Goal: Information Seeking & Learning: Learn about a topic

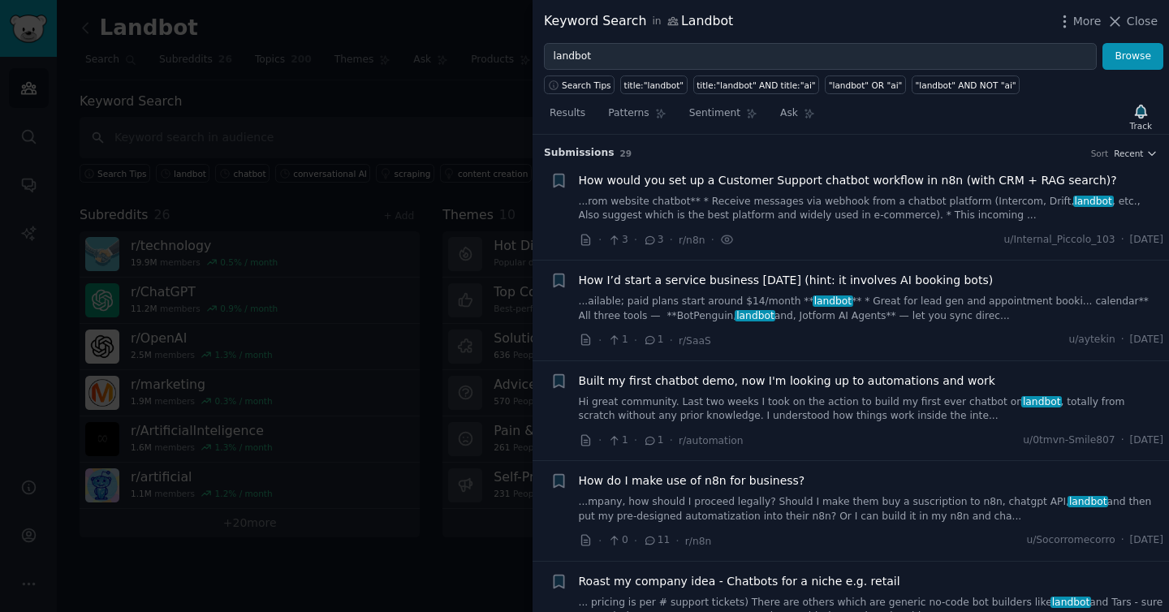
click at [1125, 11] on div "More Close" at bounding box center [1107, 21] width 102 height 20
click at [1134, 21] on span "Close" at bounding box center [1142, 21] width 31 height 17
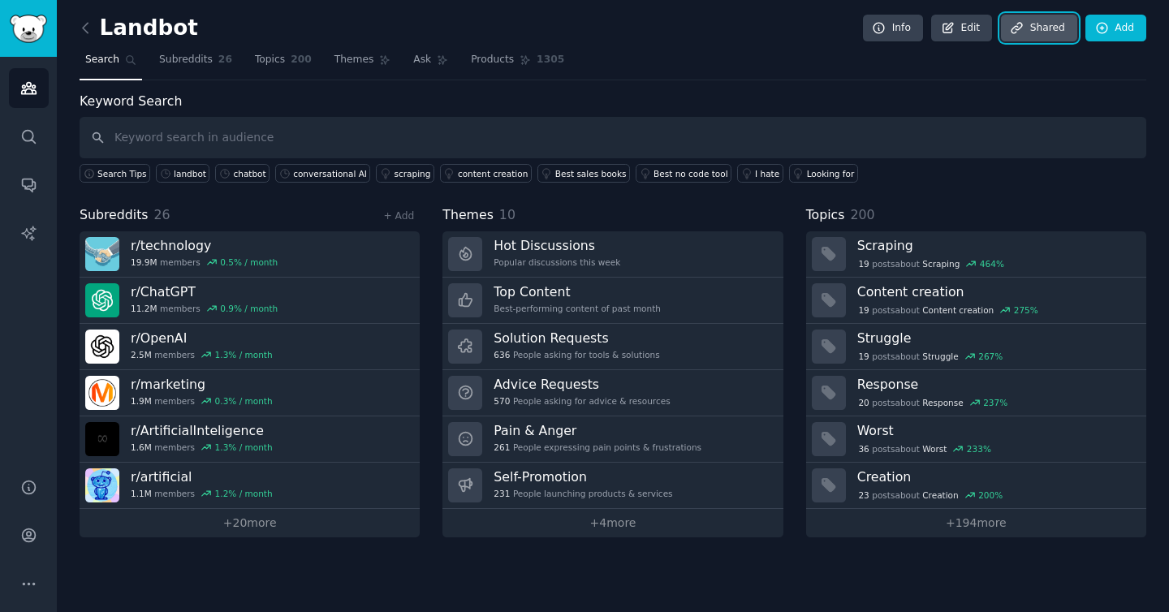
click at [1045, 25] on link "Share d" at bounding box center [1039, 29] width 76 height 28
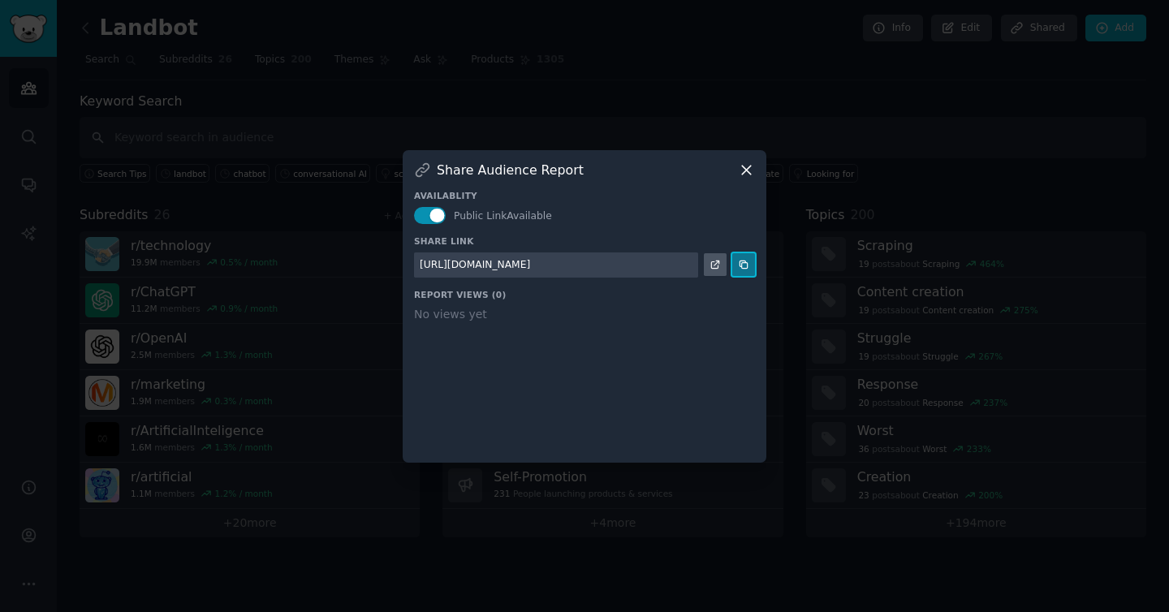
click at [752, 267] on button at bounding box center [743, 264] width 23 height 23
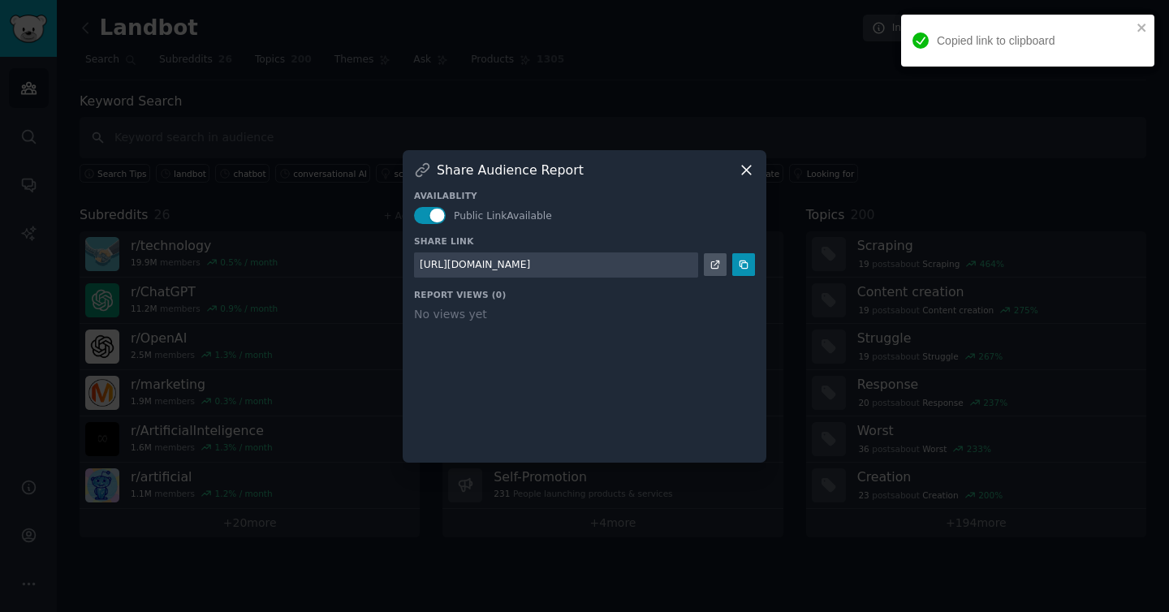
click at [638, 67] on div at bounding box center [584, 306] width 1169 height 612
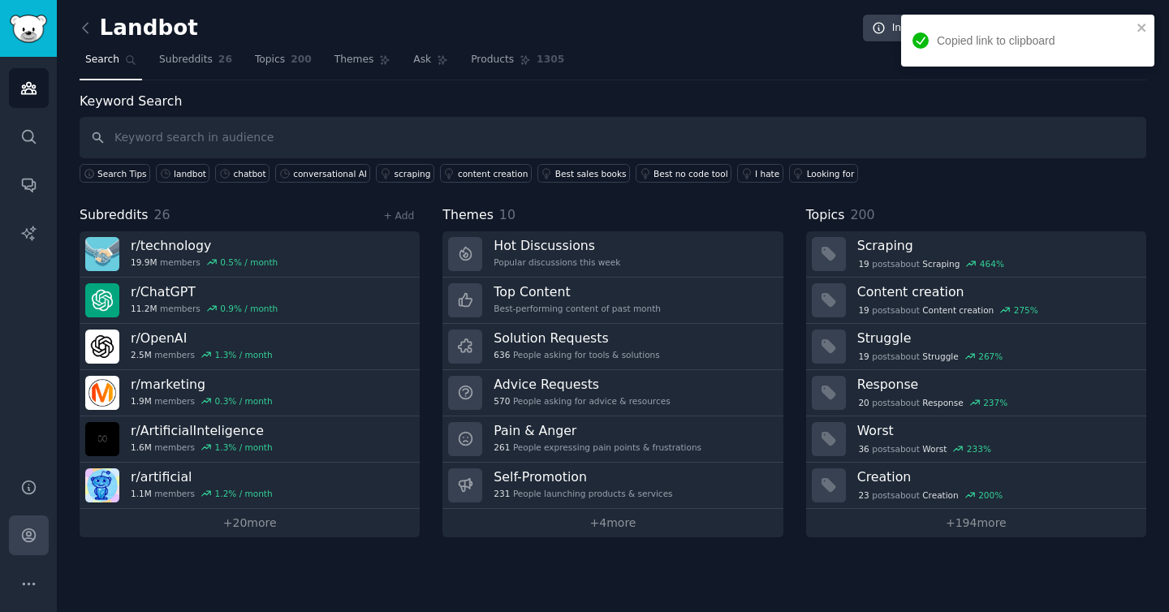
click at [28, 523] on link "Account" at bounding box center [29, 536] width 40 height 40
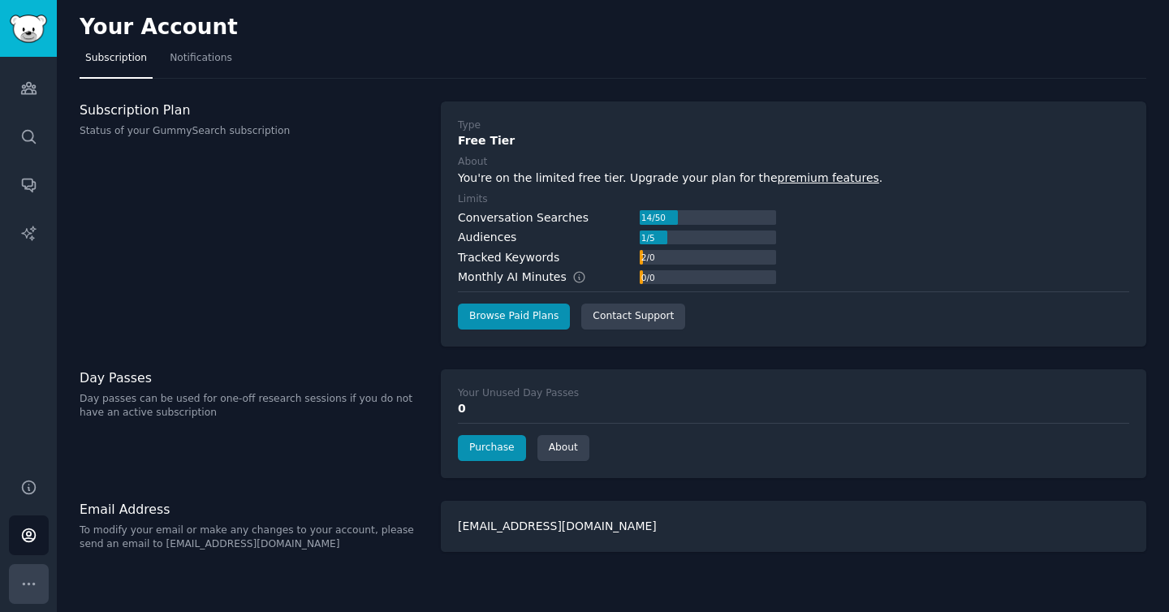
click at [26, 585] on icon "Sidebar" at bounding box center [28, 584] width 17 height 17
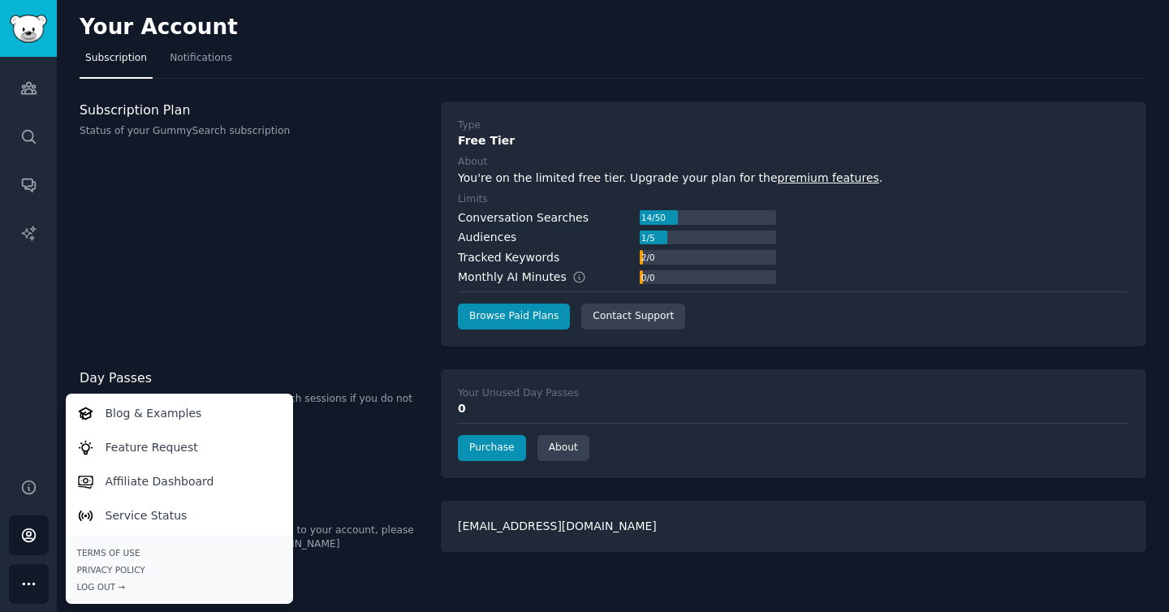
click at [108, 580] on div "Terms of Use Privacy Policy Log Out →" at bounding box center [179, 569] width 205 height 45
click at [118, 587] on div "Log Out →" at bounding box center [179, 586] width 205 height 11
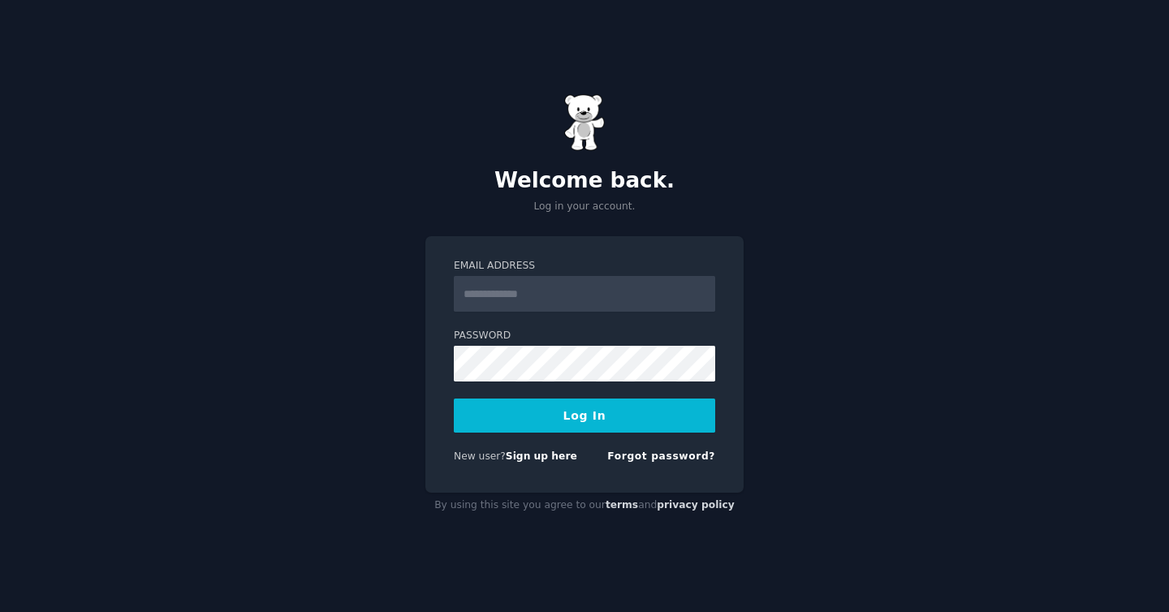
type input "**********"
click at [454, 382] on div at bounding box center [454, 382] width 0 height 0
click at [840, 403] on div "**********" at bounding box center [584, 306] width 1169 height 612
click at [436, 359] on div "**********" at bounding box center [585, 364] width 318 height 257
click at [557, 408] on button "Log In" at bounding box center [584, 416] width 261 height 34
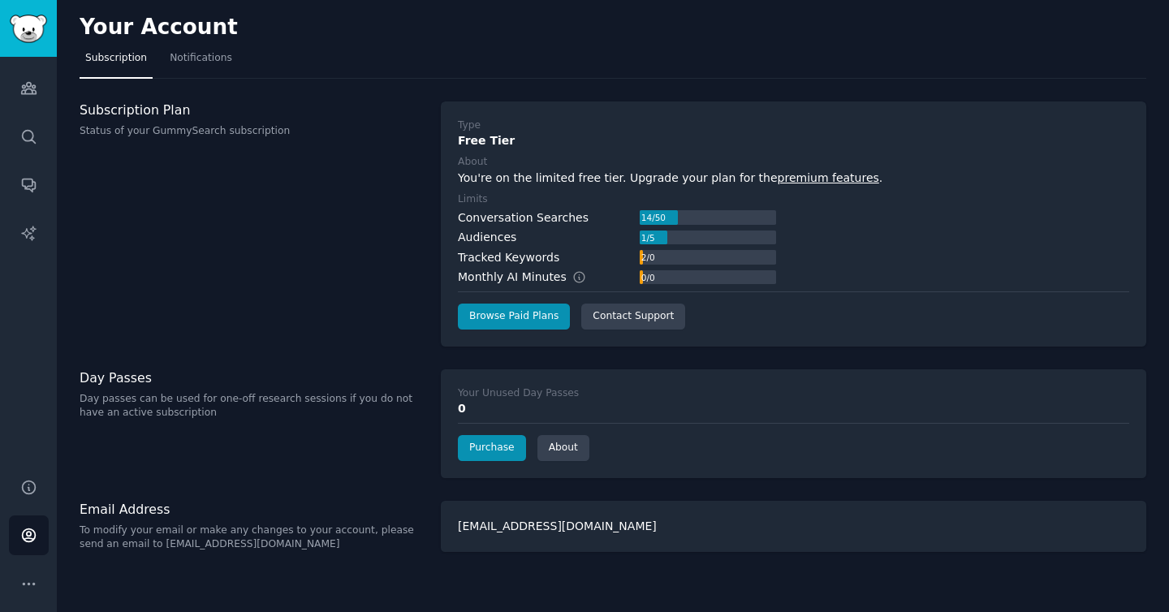
click at [312, 539] on p "To modify your email or make any changes to your account, please send an email …" at bounding box center [252, 538] width 344 height 28
click at [32, 538] on icon "Sidebar" at bounding box center [28, 535] width 17 height 17
click at [553, 529] on div "[EMAIL_ADDRESS][DOMAIN_NAME]" at bounding box center [794, 526] width 706 height 51
click at [197, 64] on span "Notifications" at bounding box center [201, 58] width 63 height 15
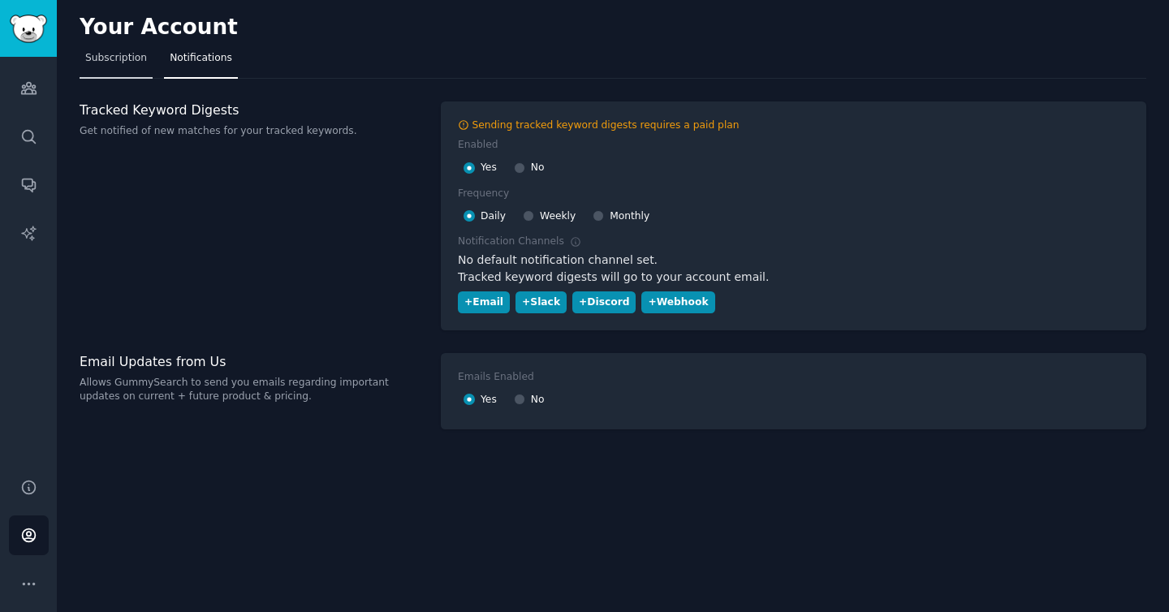
click at [110, 58] on span "Subscription" at bounding box center [116, 58] width 62 height 15
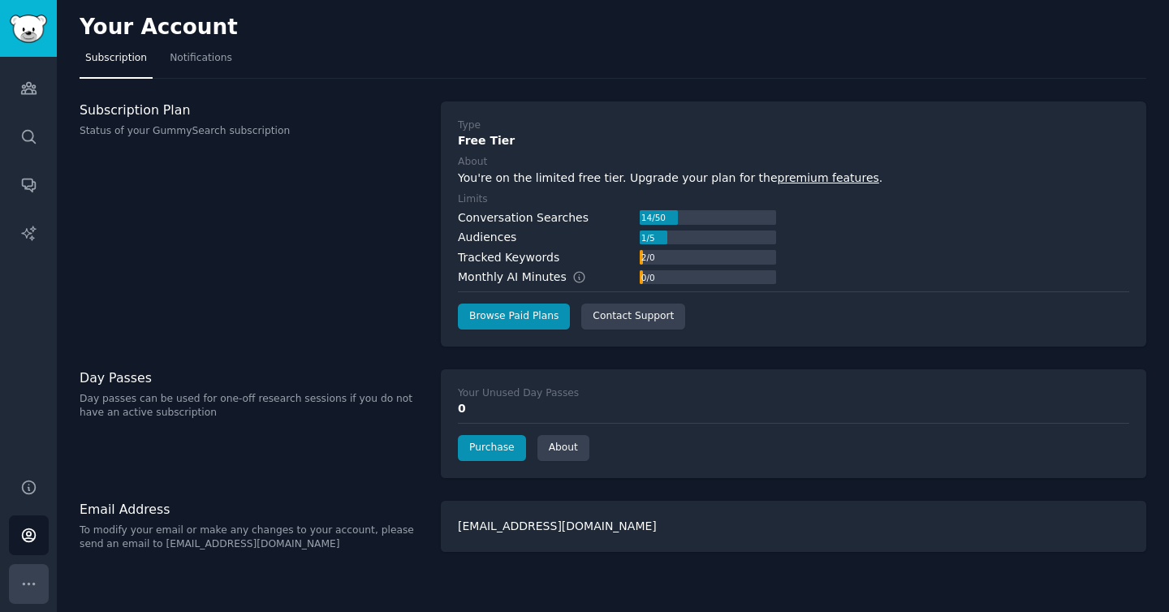
click at [30, 583] on icon "Sidebar" at bounding box center [28, 584] width 17 height 17
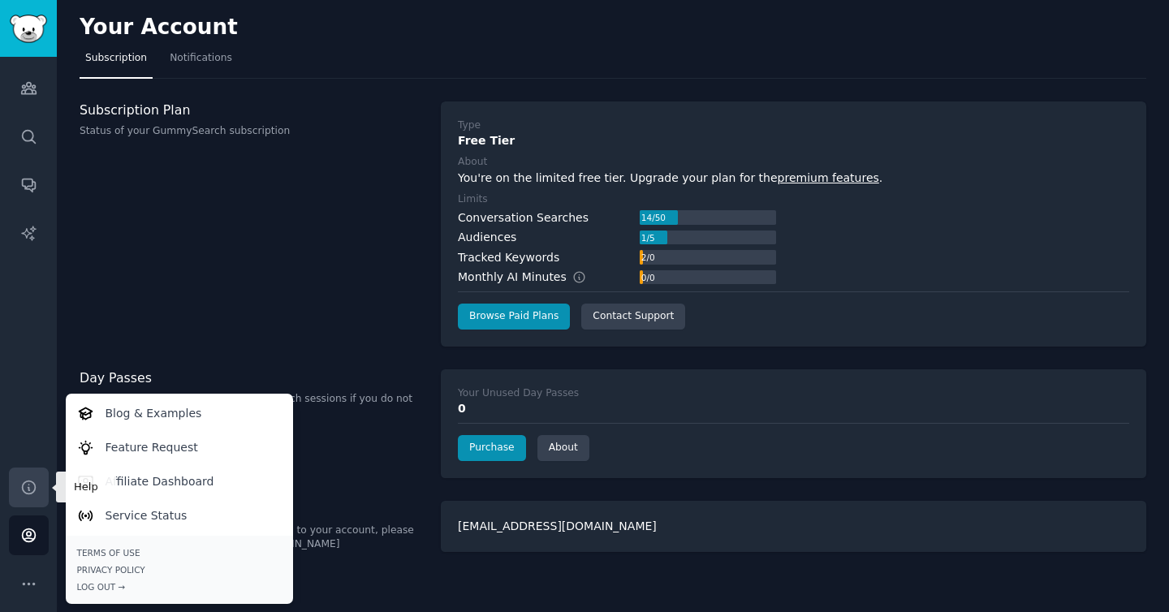
click at [39, 484] on link "Help" at bounding box center [29, 488] width 40 height 40
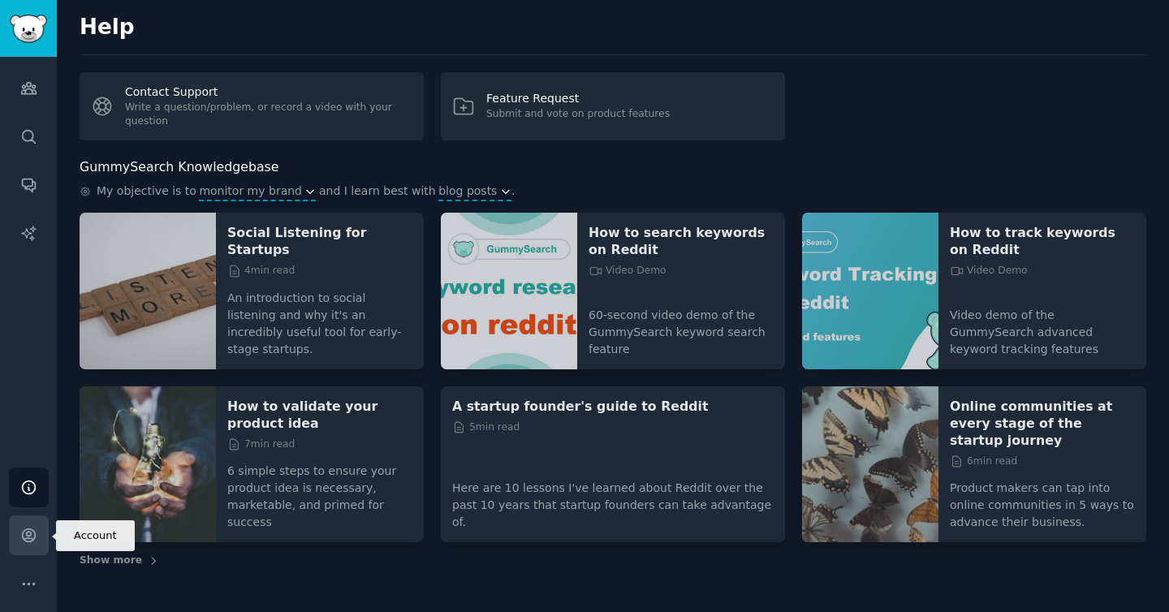
click at [20, 538] on icon "Sidebar" at bounding box center [28, 535] width 17 height 17
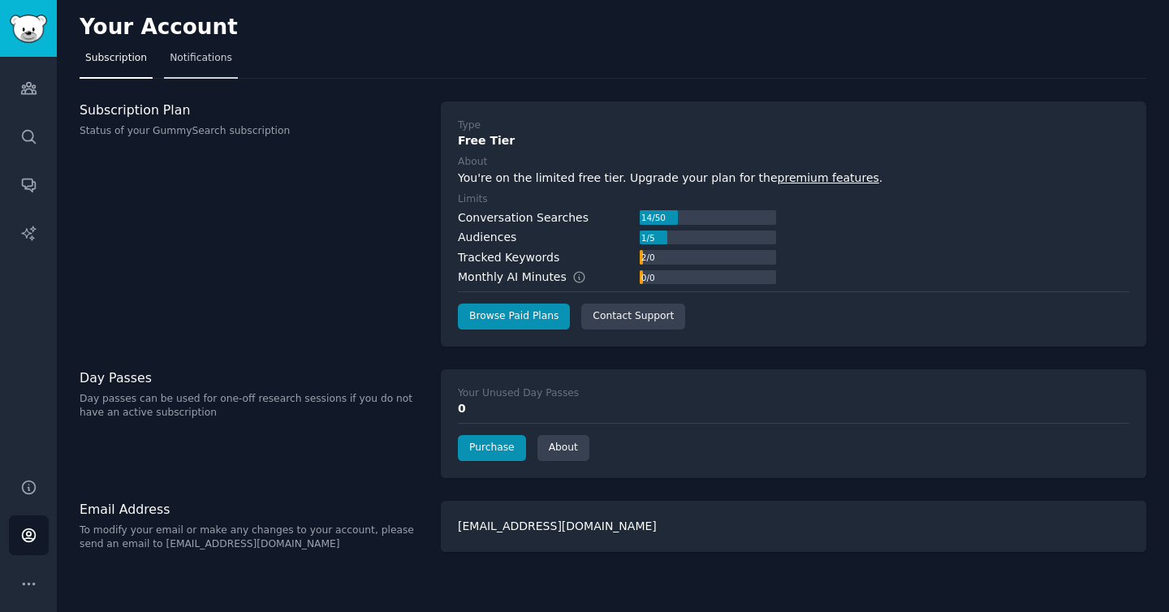
click at [202, 61] on span "Notifications" at bounding box center [201, 58] width 63 height 15
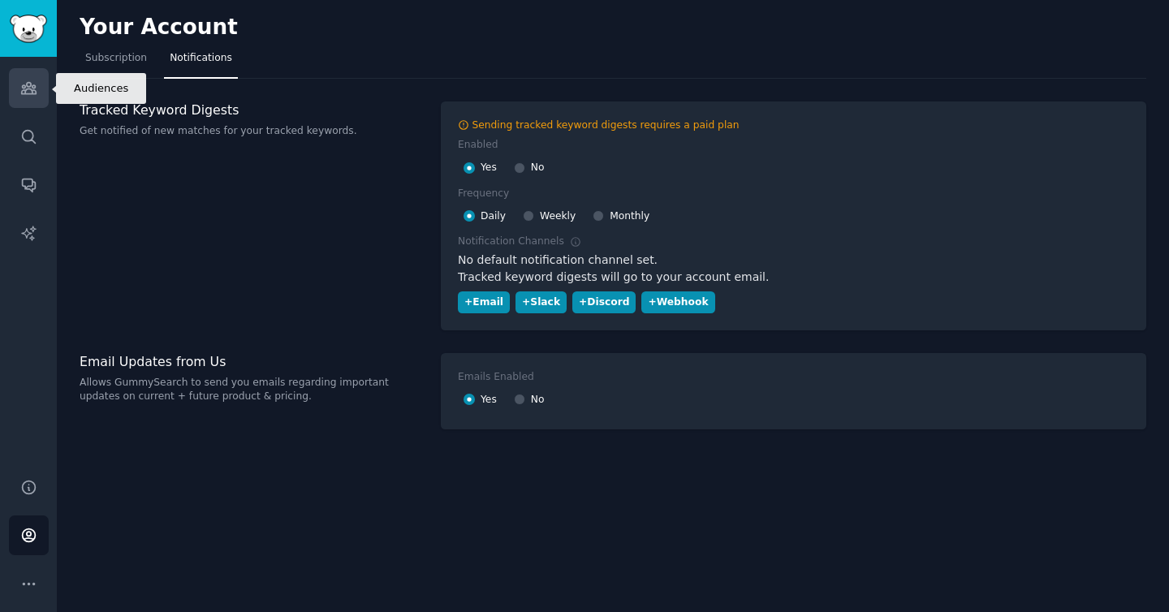
click at [37, 89] on icon "Sidebar" at bounding box center [28, 88] width 17 height 17
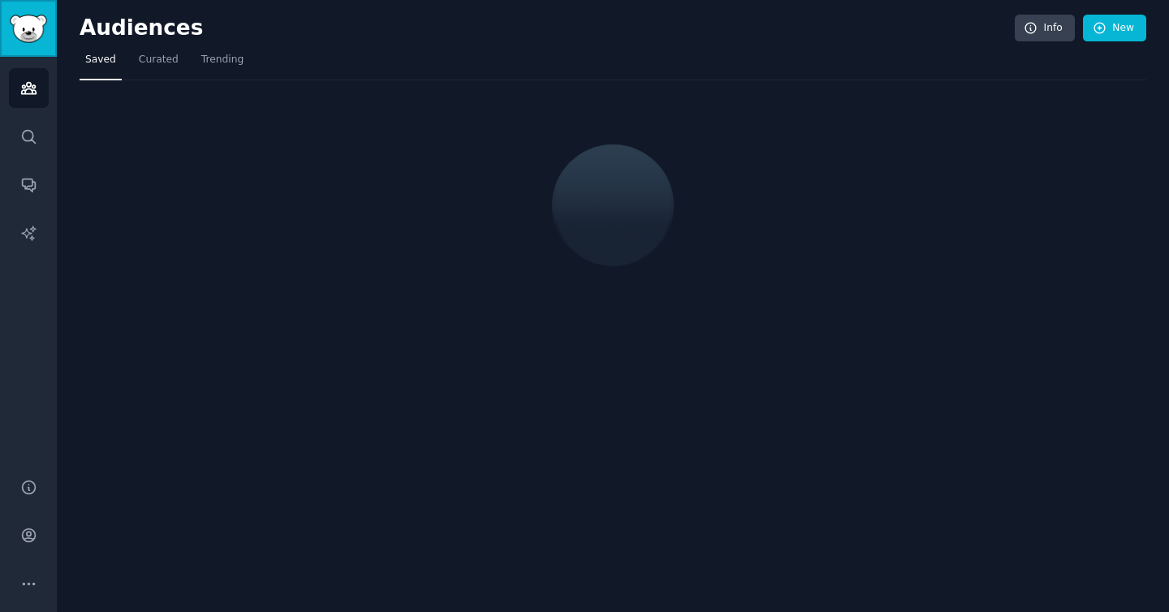
click at [31, 50] on link "Sidebar" at bounding box center [28, 28] width 57 height 57
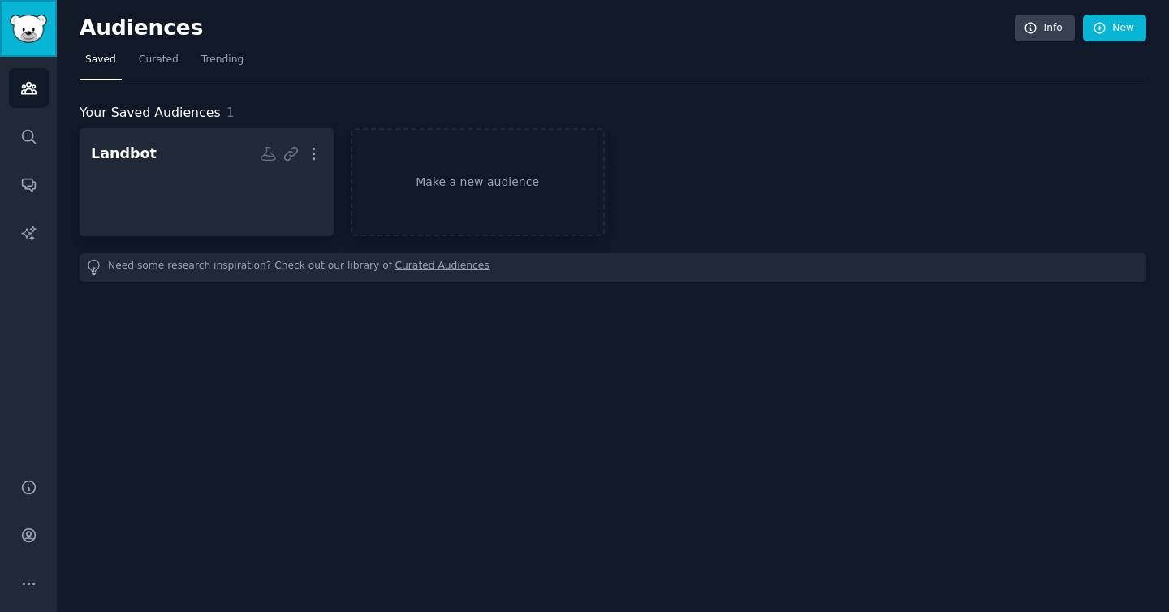
click at [28, 20] on img "Sidebar" at bounding box center [28, 29] width 37 height 28
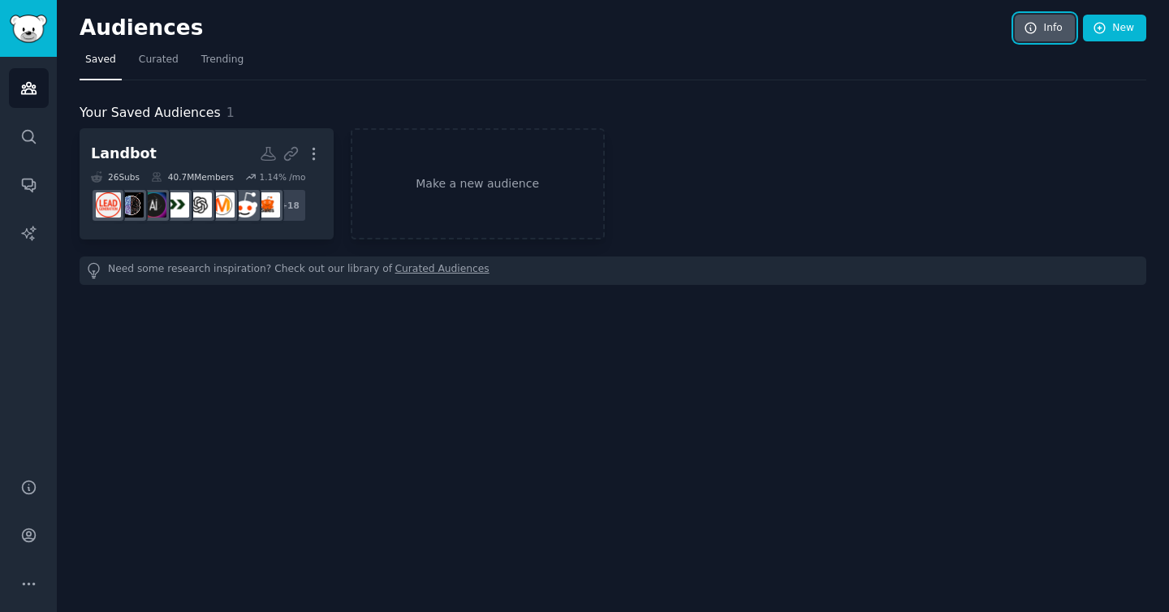
click at [1030, 31] on icon at bounding box center [1031, 28] width 15 height 15
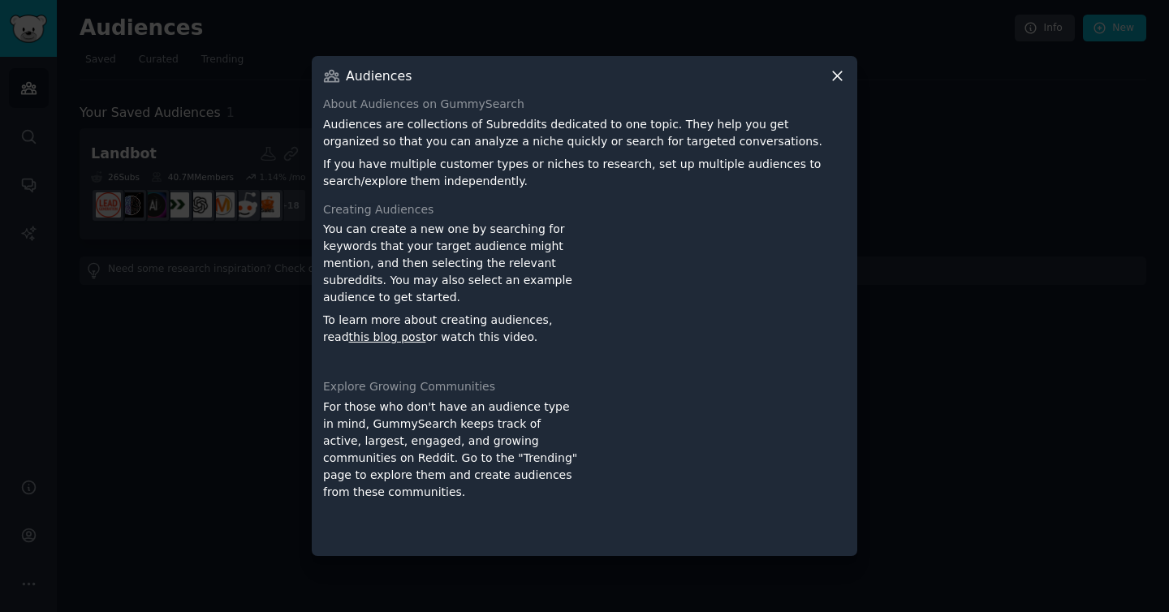
click at [835, 80] on icon at bounding box center [837, 75] width 17 height 17
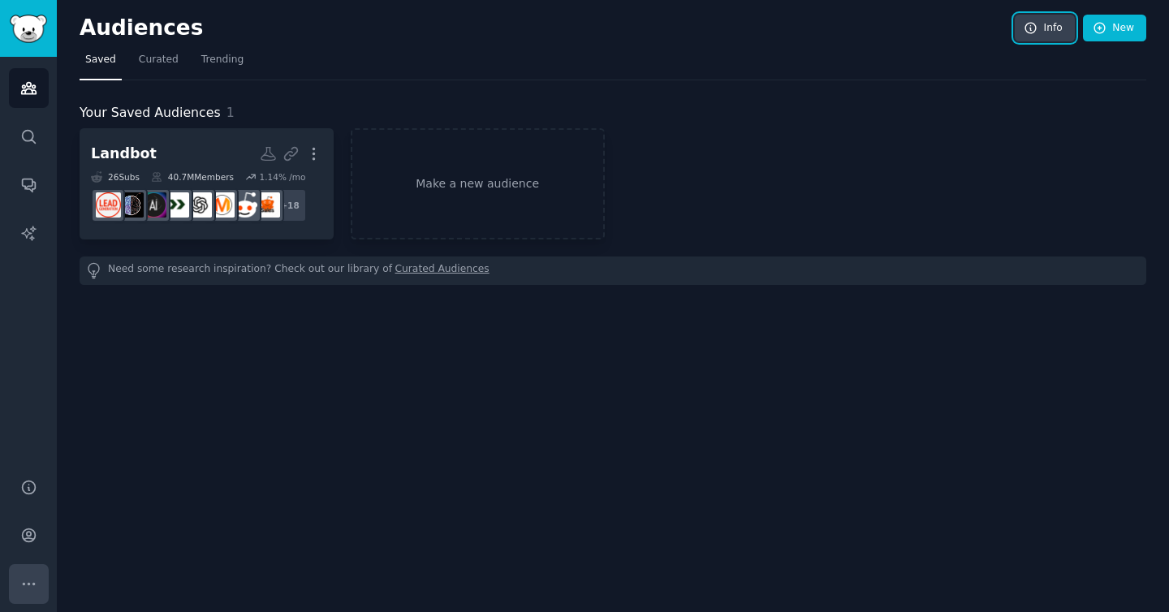
click at [28, 573] on button "More" at bounding box center [29, 584] width 40 height 40
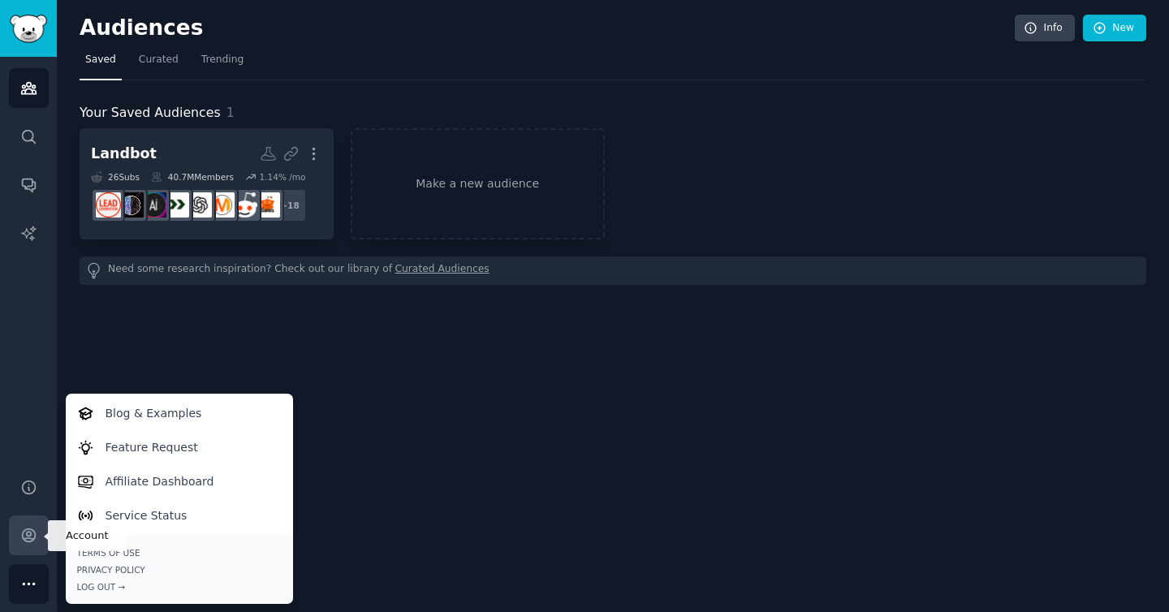
click at [41, 530] on link "Account" at bounding box center [29, 536] width 40 height 40
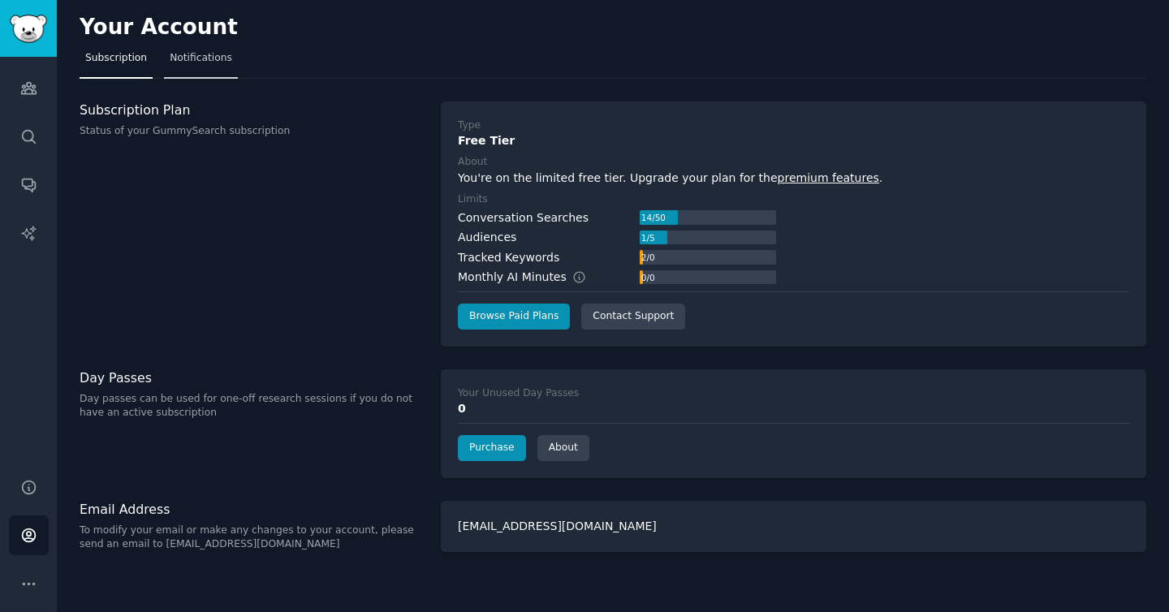
click at [207, 60] on span "Notifications" at bounding box center [201, 58] width 63 height 15
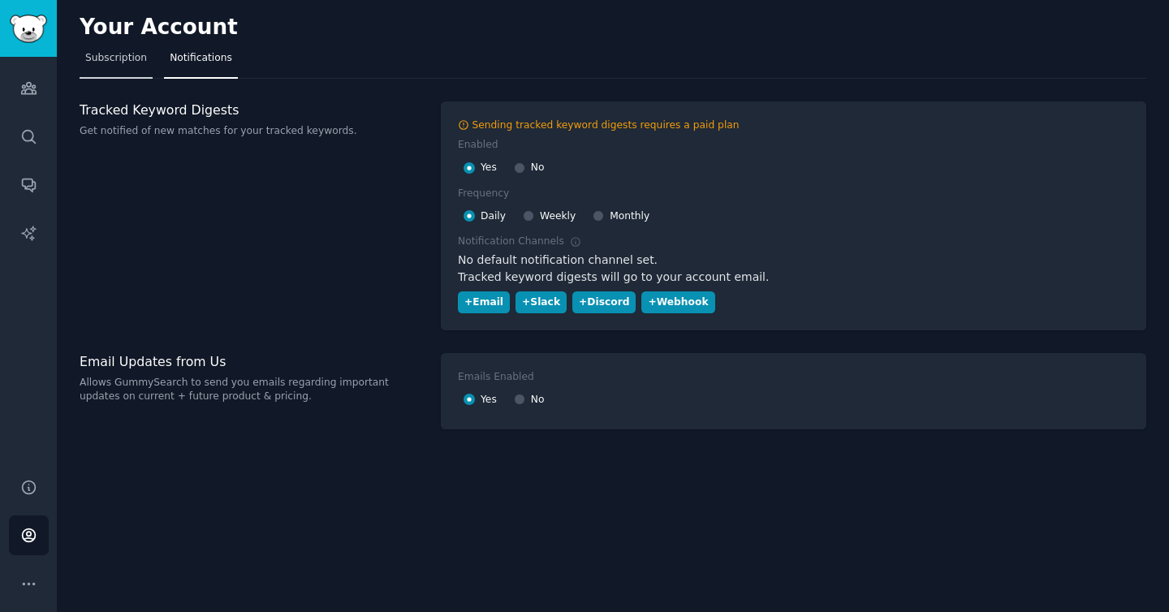
drag, startPoint x: 105, startPoint y: 60, endPoint x: 113, endPoint y: 68, distance: 11.5
click at [105, 60] on span "Subscription" at bounding box center [116, 58] width 62 height 15
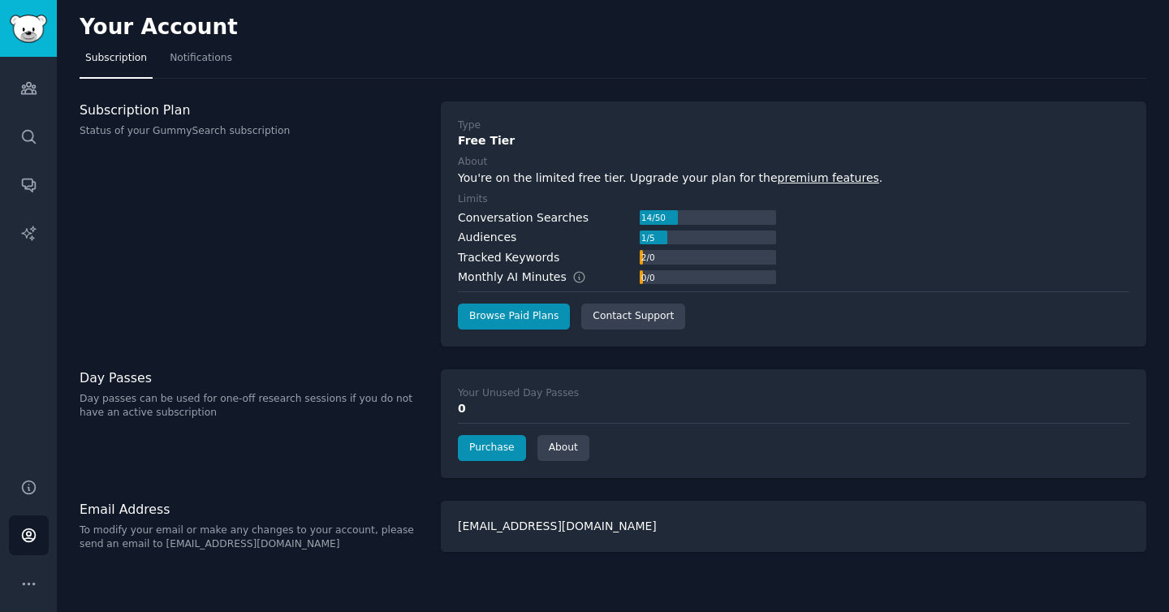
click at [139, 511] on h3 "Email Address" at bounding box center [252, 509] width 344 height 17
click at [524, 521] on div "marketing@landbot.io" at bounding box center [794, 526] width 706 height 51
click at [806, 534] on div "marketing@landbot.io" at bounding box center [794, 526] width 706 height 51
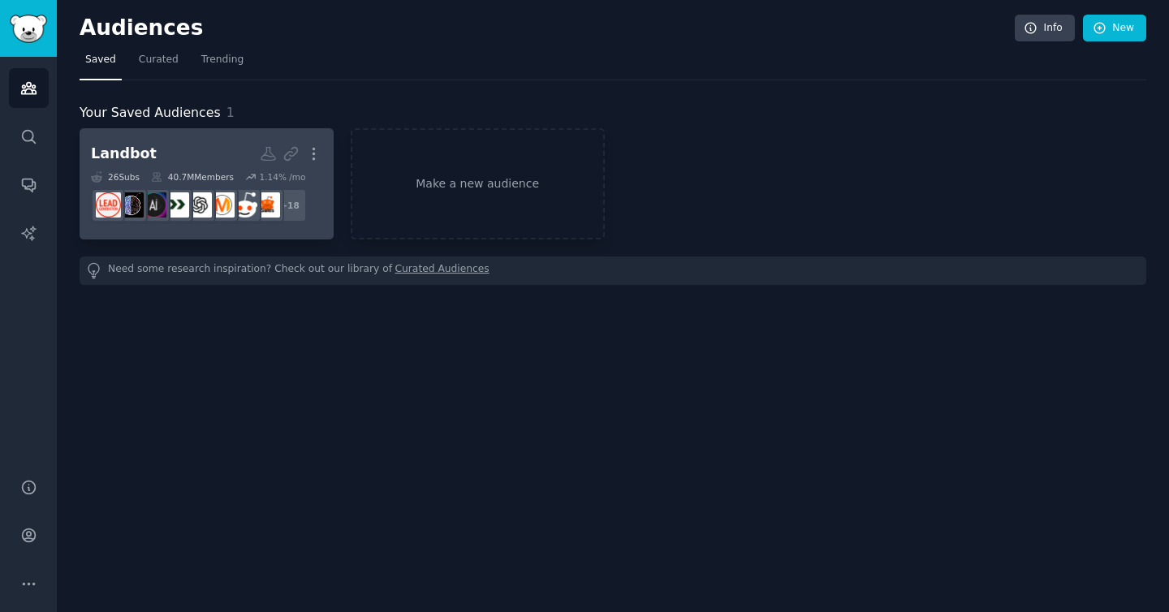
click at [205, 152] on h2 "Landbot More" at bounding box center [206, 154] width 231 height 28
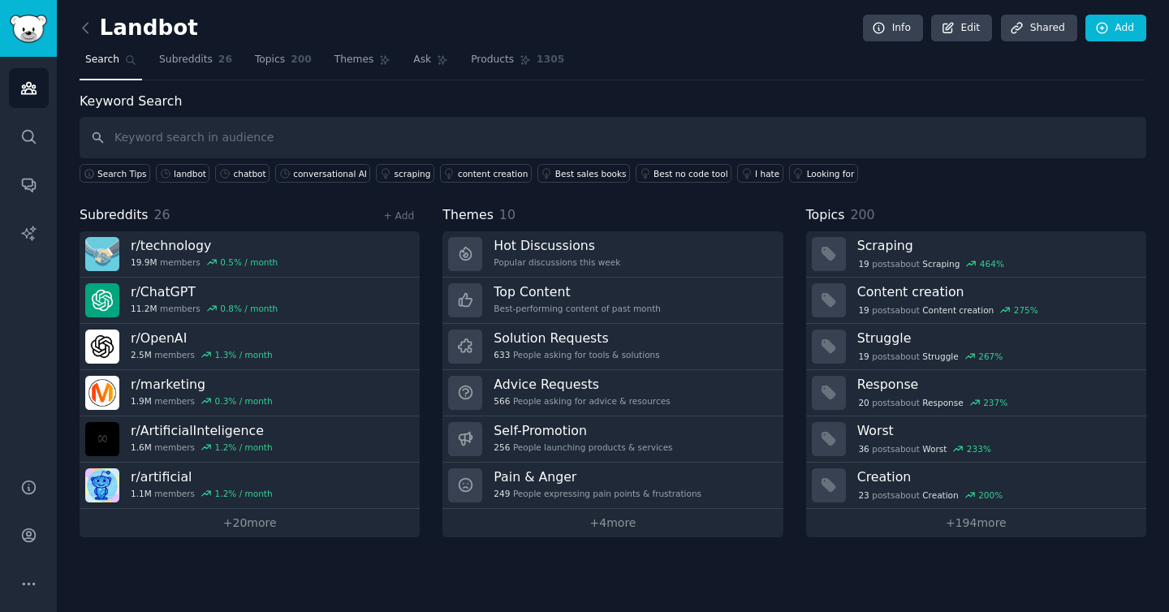
click at [202, 133] on input "text" at bounding box center [613, 137] width 1067 height 41
click at [346, 140] on input "text" at bounding box center [613, 137] width 1067 height 41
click at [47, 460] on div "Help Account More" at bounding box center [28, 535] width 57 height 153
click at [32, 488] on icon "Sidebar" at bounding box center [28, 487] width 17 height 17
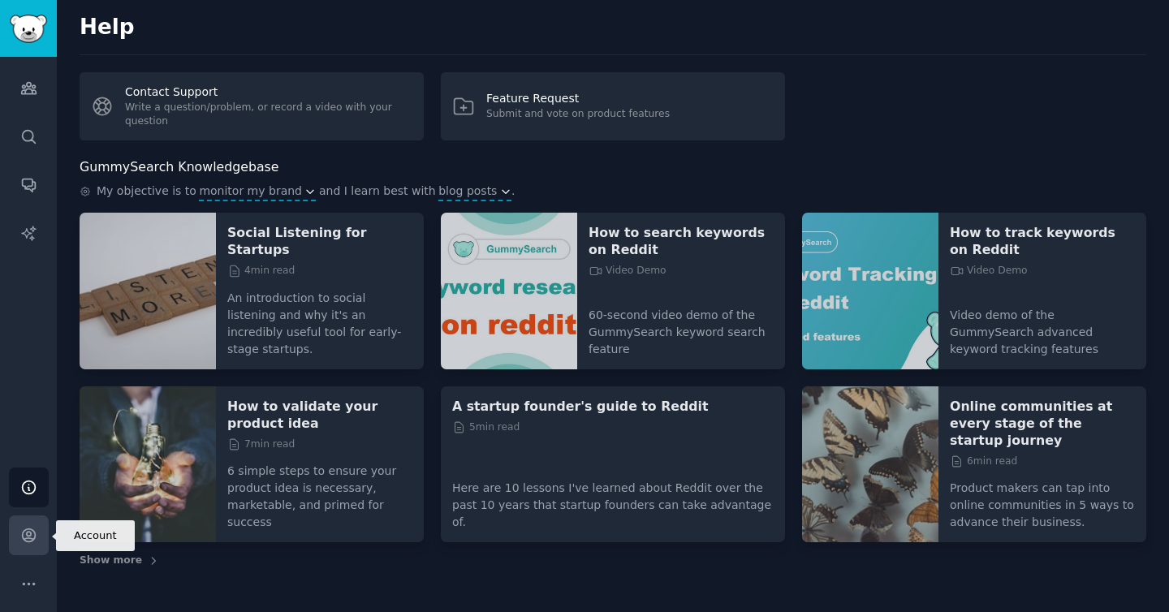
click at [27, 526] on link "Account" at bounding box center [29, 536] width 40 height 40
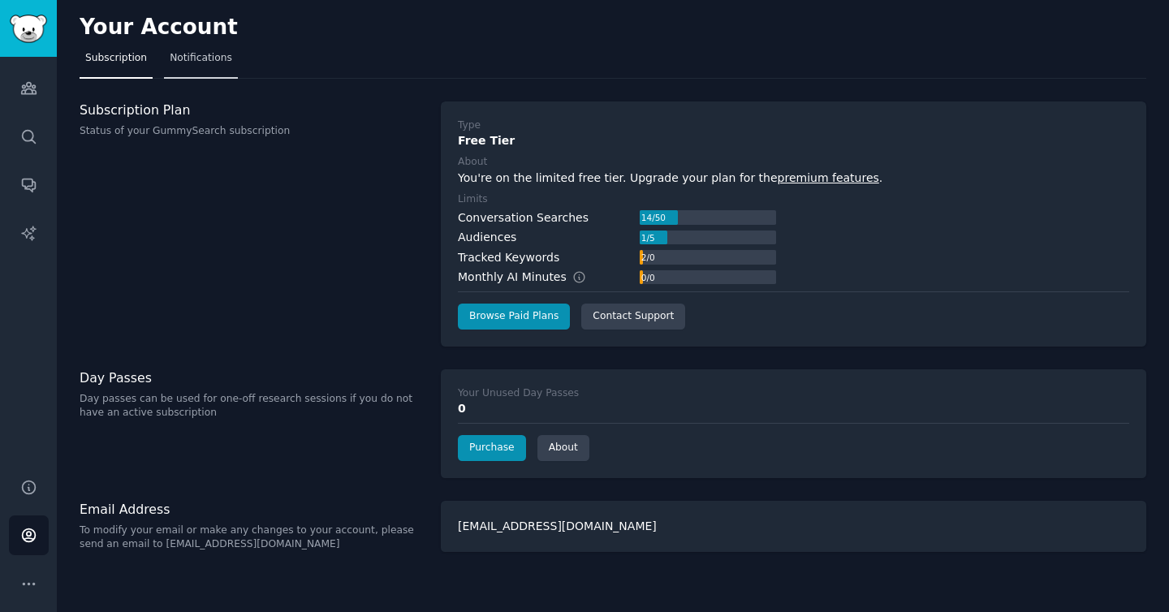
click at [179, 61] on span "Notifications" at bounding box center [201, 58] width 63 height 15
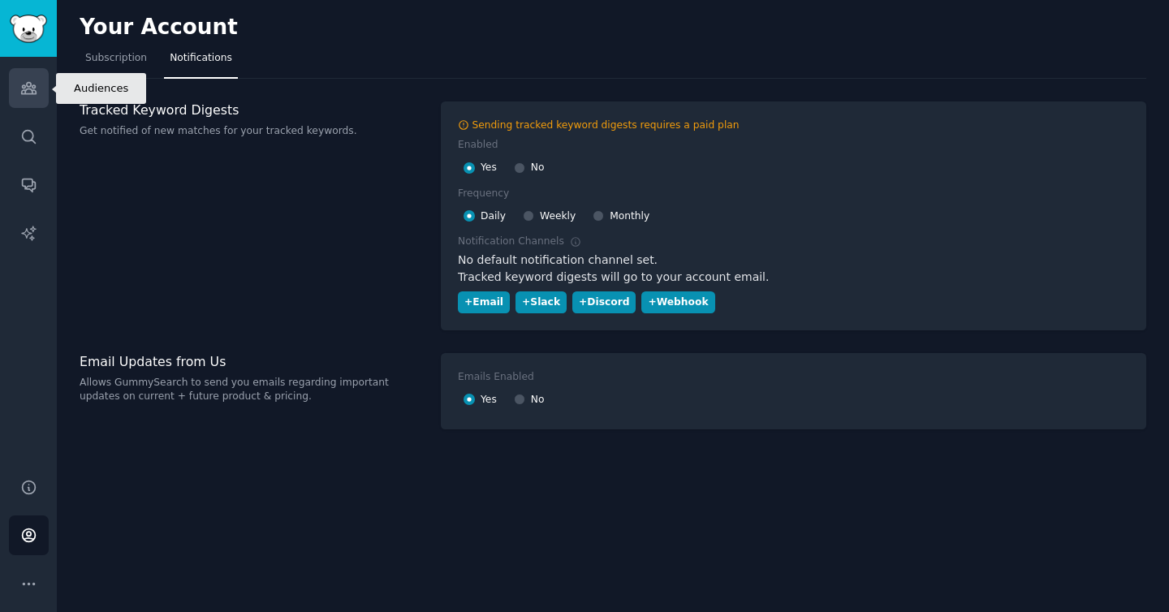
click at [37, 96] on link "Audiences" at bounding box center [29, 88] width 40 height 40
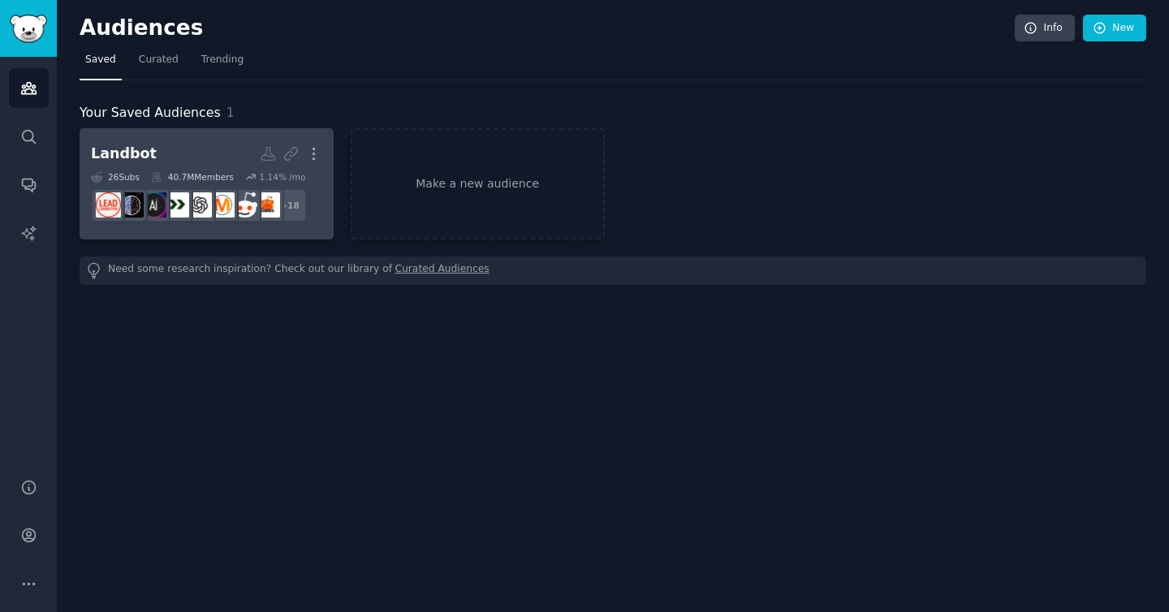
click at [231, 141] on h2 "Landbot Custom Audience More" at bounding box center [206, 154] width 231 height 28
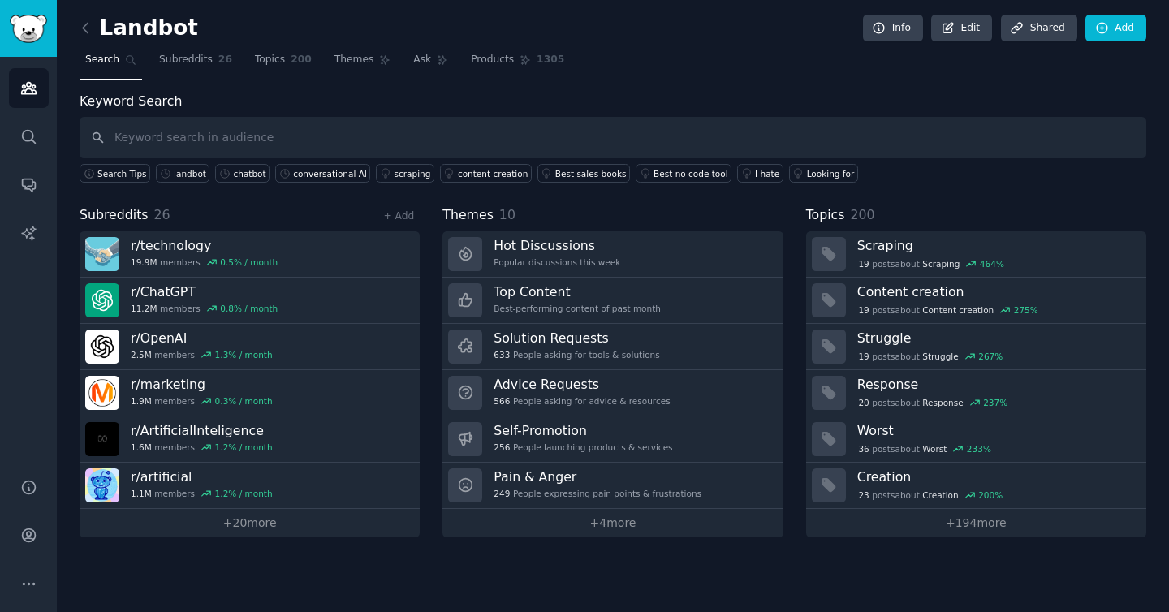
click at [66, 24] on div "Landbot Info Edit Share d Add Search Subreddits 26 Topics 200 Themes Ask Produc…" at bounding box center [613, 306] width 1113 height 612
click at [83, 24] on icon at bounding box center [85, 27] width 17 height 17
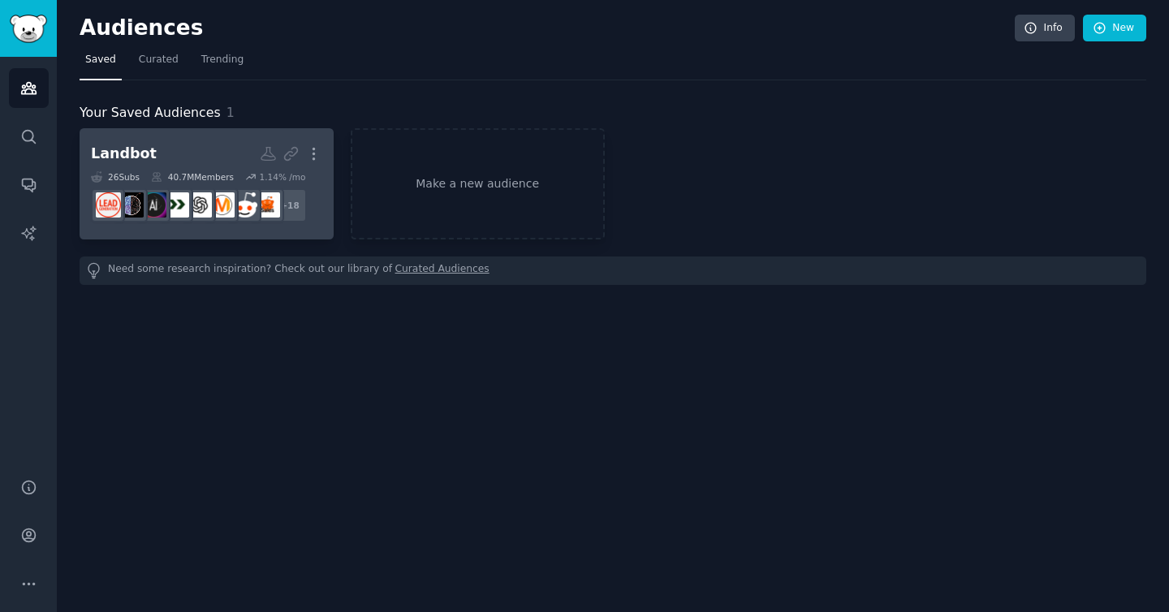
click at [214, 140] on h2 "Landbot More" at bounding box center [206, 154] width 231 height 28
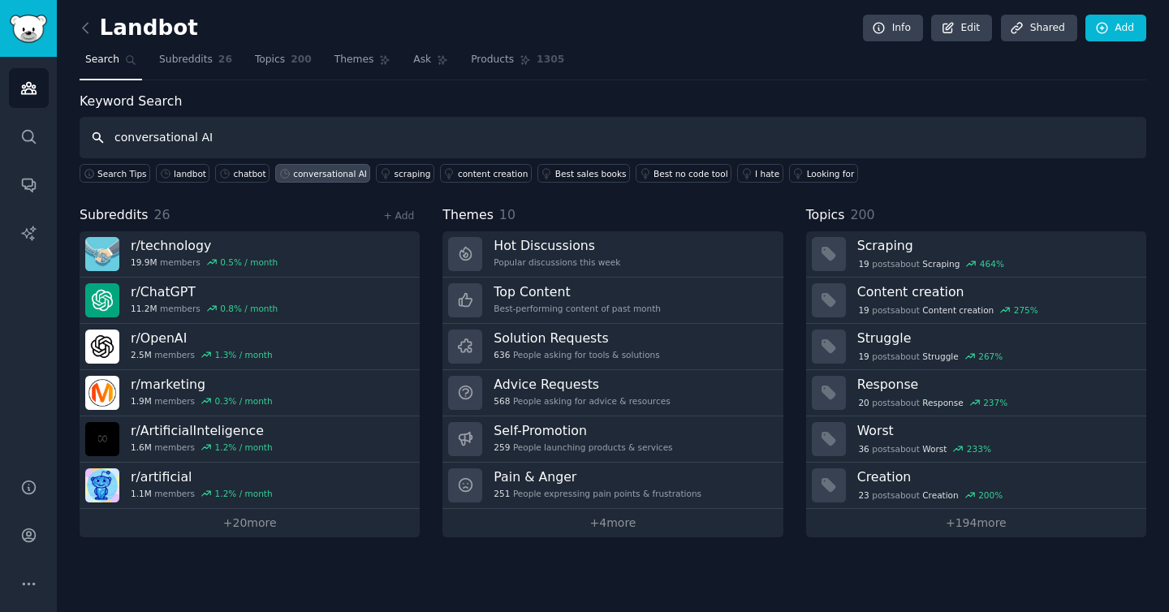
type input "conversational AI"
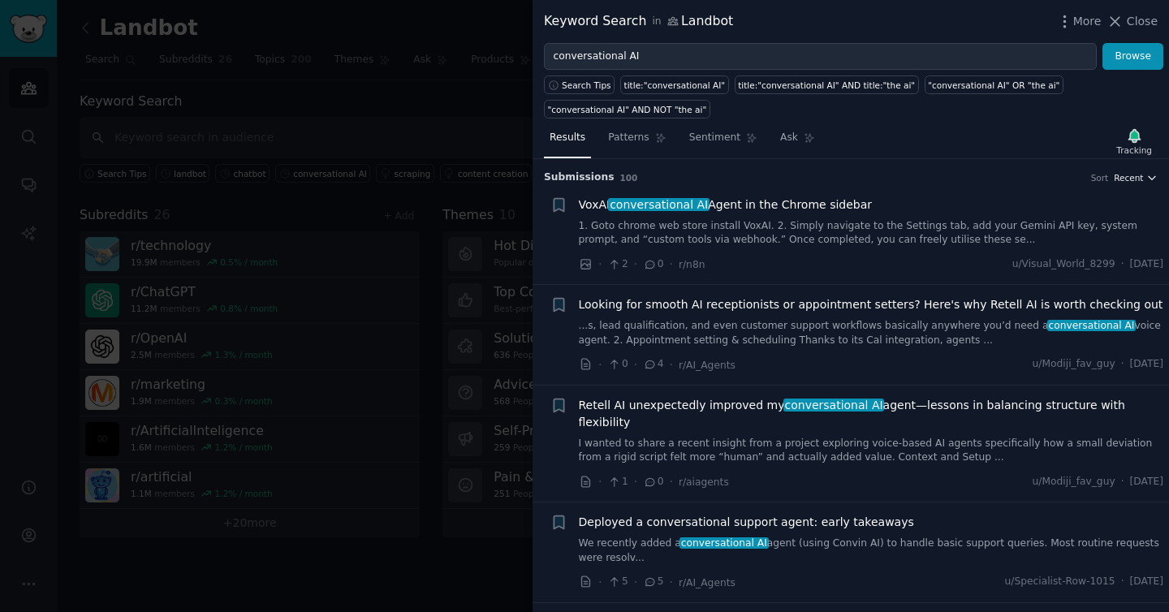
click at [1147, 180] on icon "button" at bounding box center [1152, 177] width 11 height 11
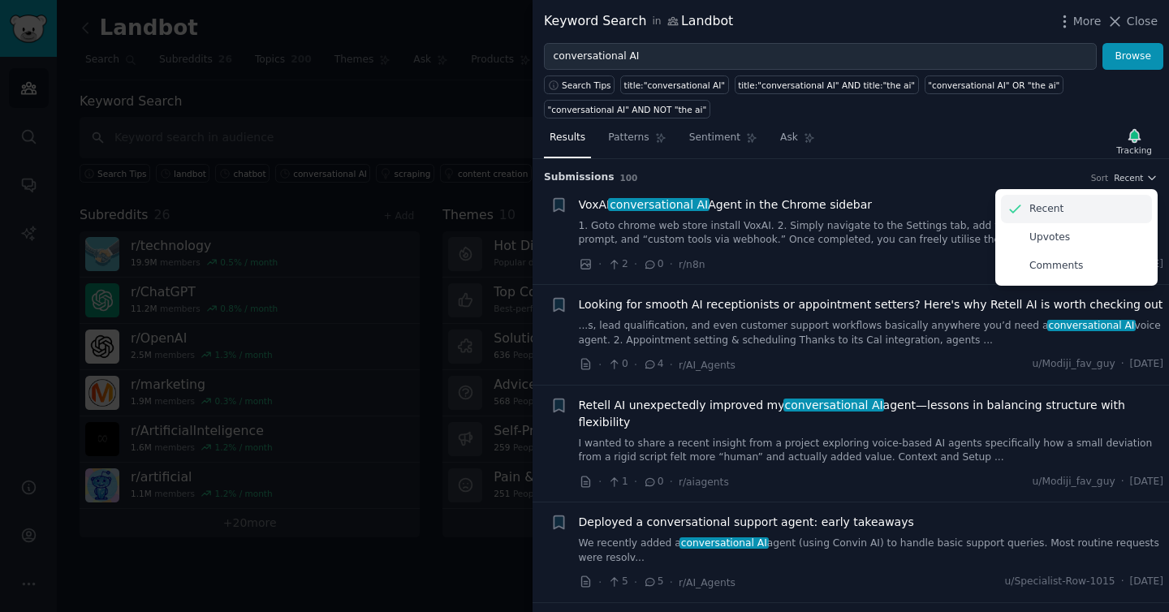
click at [1083, 205] on div "Recent" at bounding box center [1076, 209] width 151 height 28
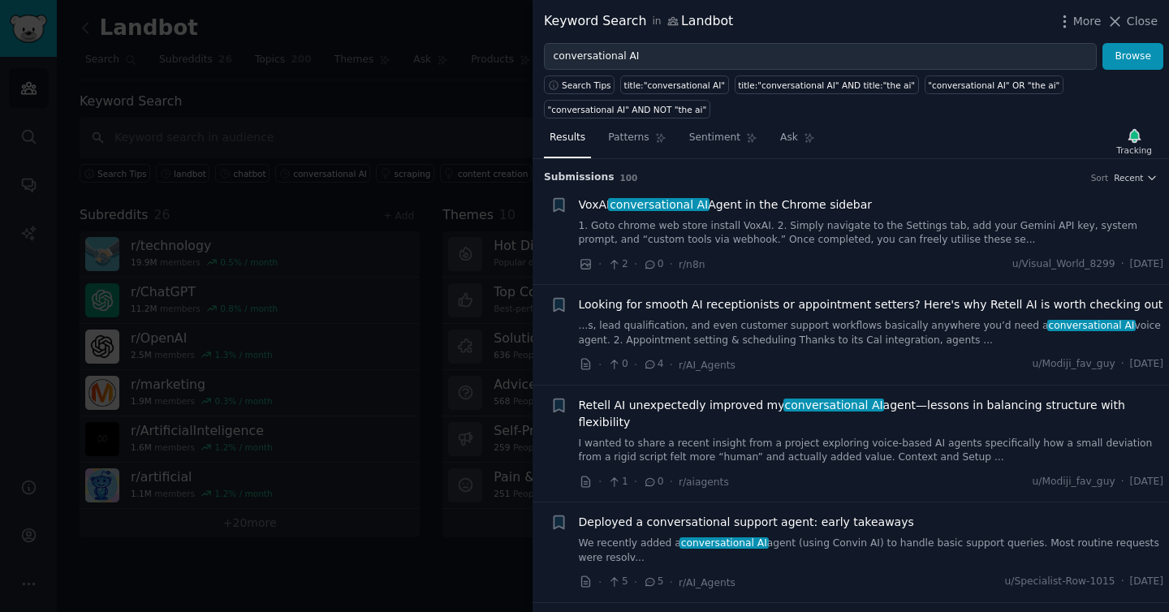
click at [126, 32] on div at bounding box center [584, 306] width 1169 height 612
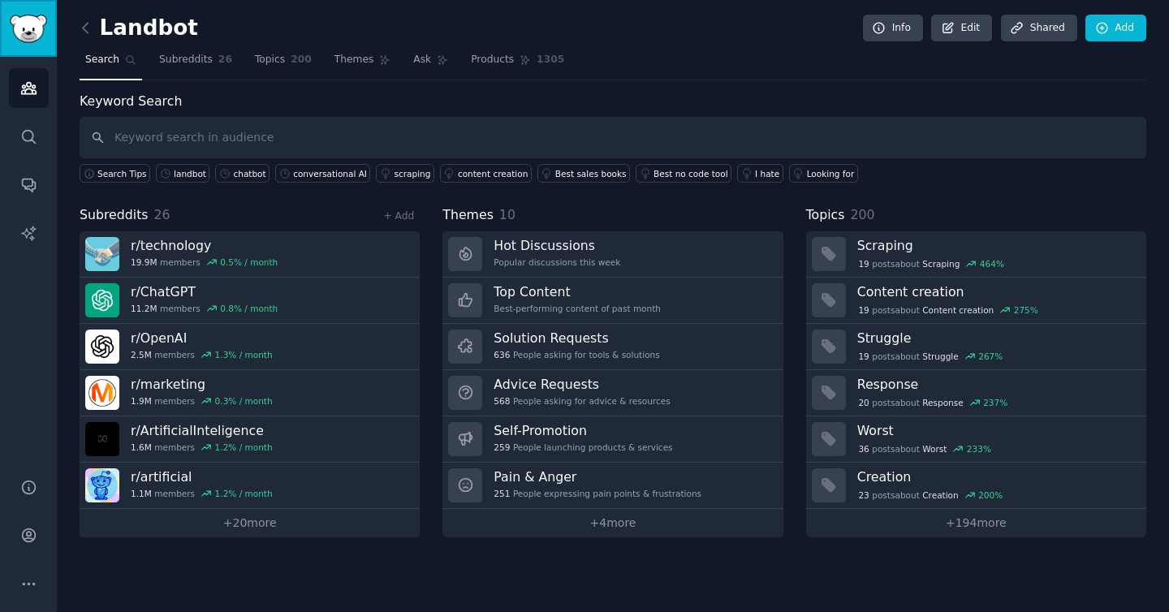
click at [32, 27] on img "Sidebar" at bounding box center [28, 29] width 37 height 28
